Goal: Find specific page/section: Find specific page/section

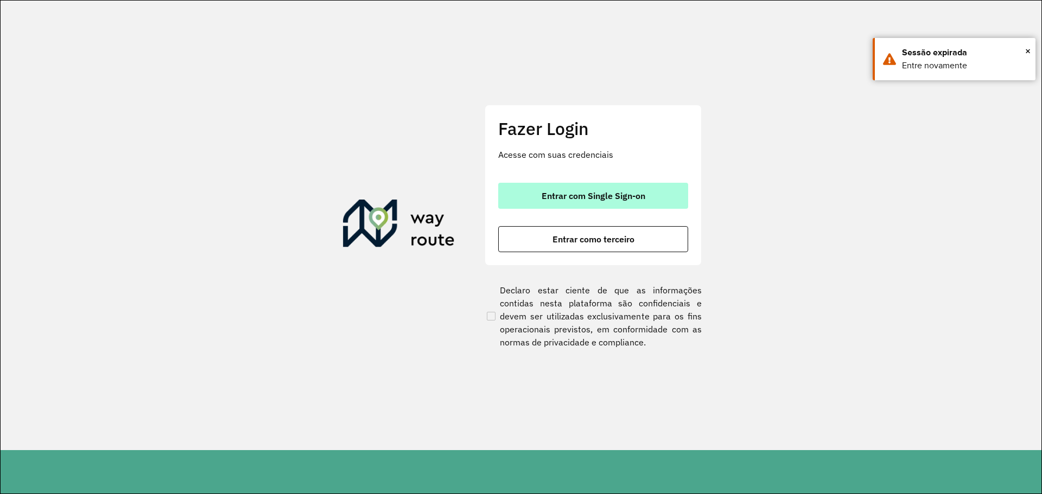
click at [668, 198] on button "Entrar com Single Sign-on" at bounding box center [593, 196] width 190 height 26
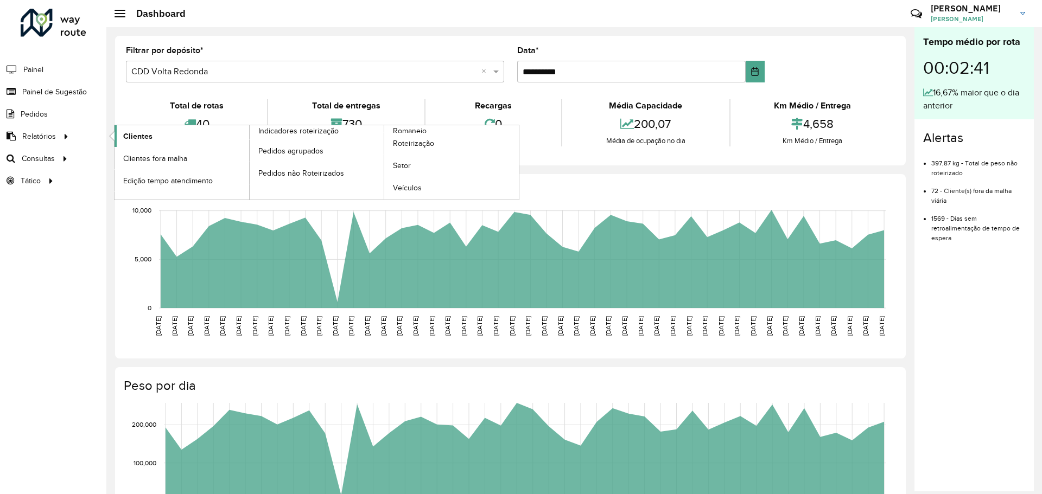
click at [145, 133] on span "Clientes" at bounding box center [137, 136] width 29 height 11
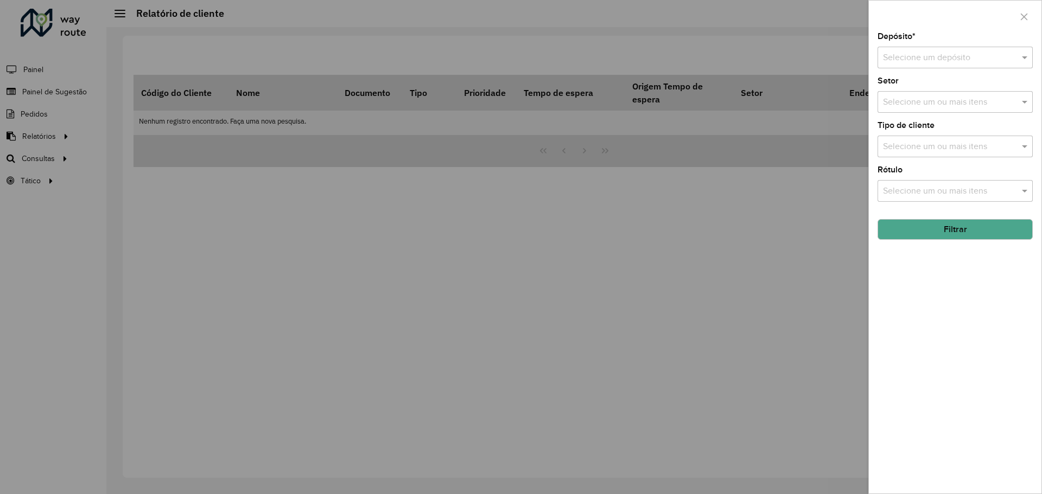
click at [917, 60] on input "text" at bounding box center [944, 58] width 123 height 13
type input "*****"
click at [940, 88] on div "CDD Pavuna" at bounding box center [955, 89] width 154 height 18
click at [909, 7] on div at bounding box center [954, 17] width 173 height 32
click at [1023, 104] on span at bounding box center [1026, 101] width 14 height 13
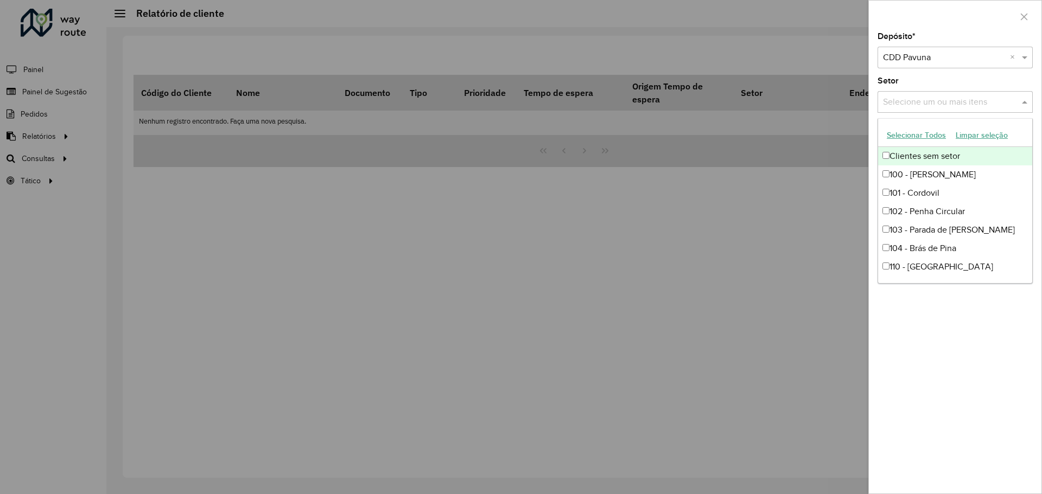
click at [937, 24] on div at bounding box center [954, 17] width 173 height 32
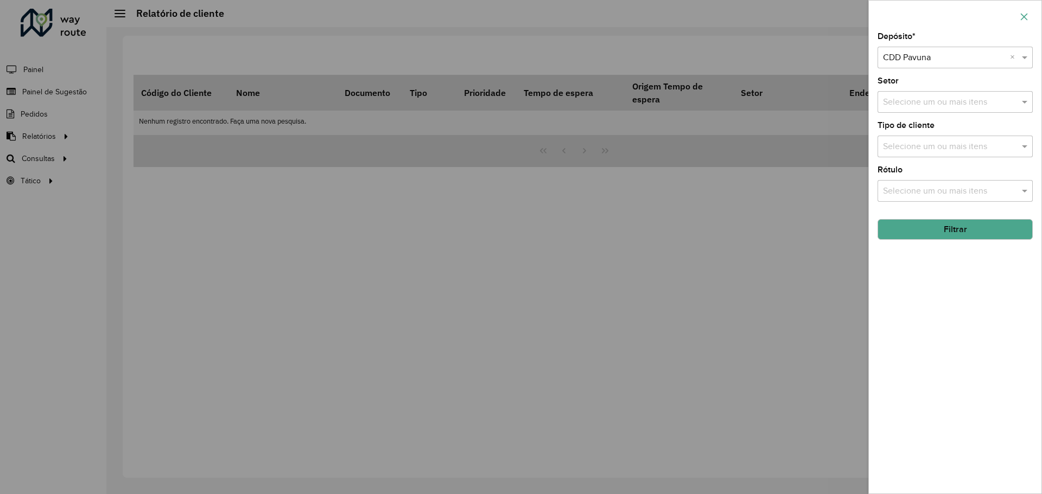
click at [1023, 18] on icon "button" at bounding box center [1023, 16] width 7 height 7
